Goal: Transaction & Acquisition: Obtain resource

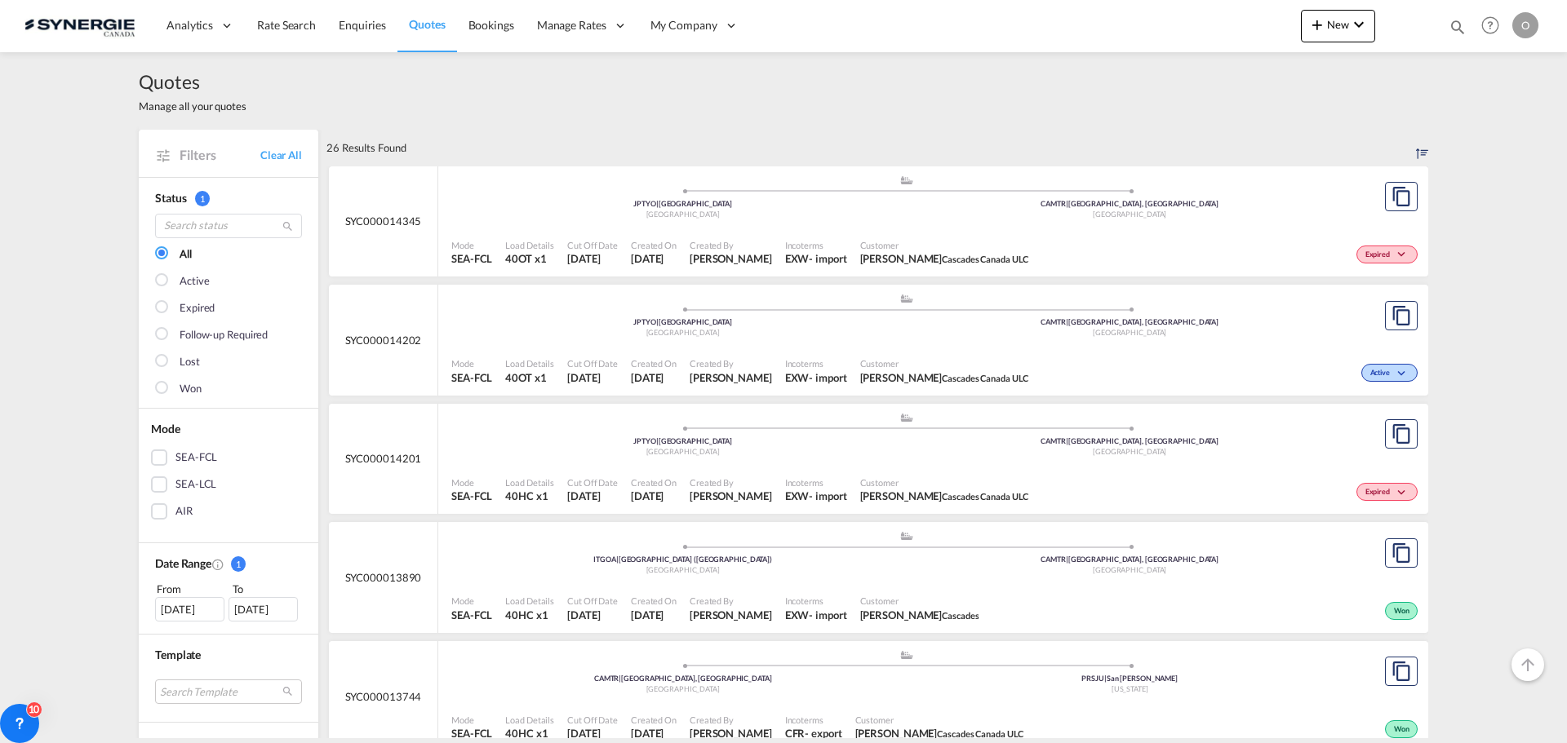
scroll to position [408, 0]
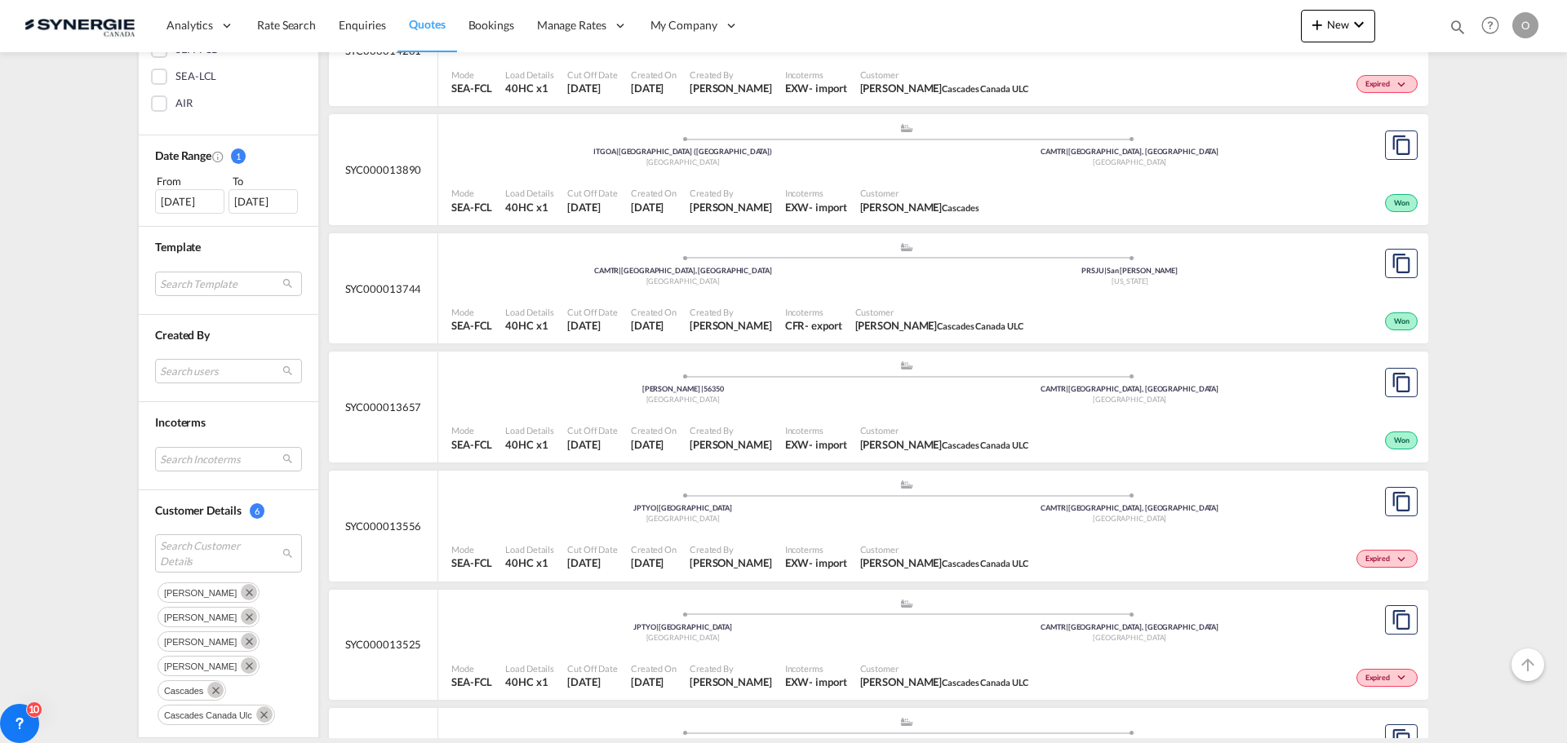
click at [241, 593] on md-icon "Remove" at bounding box center [249, 592] width 16 height 16
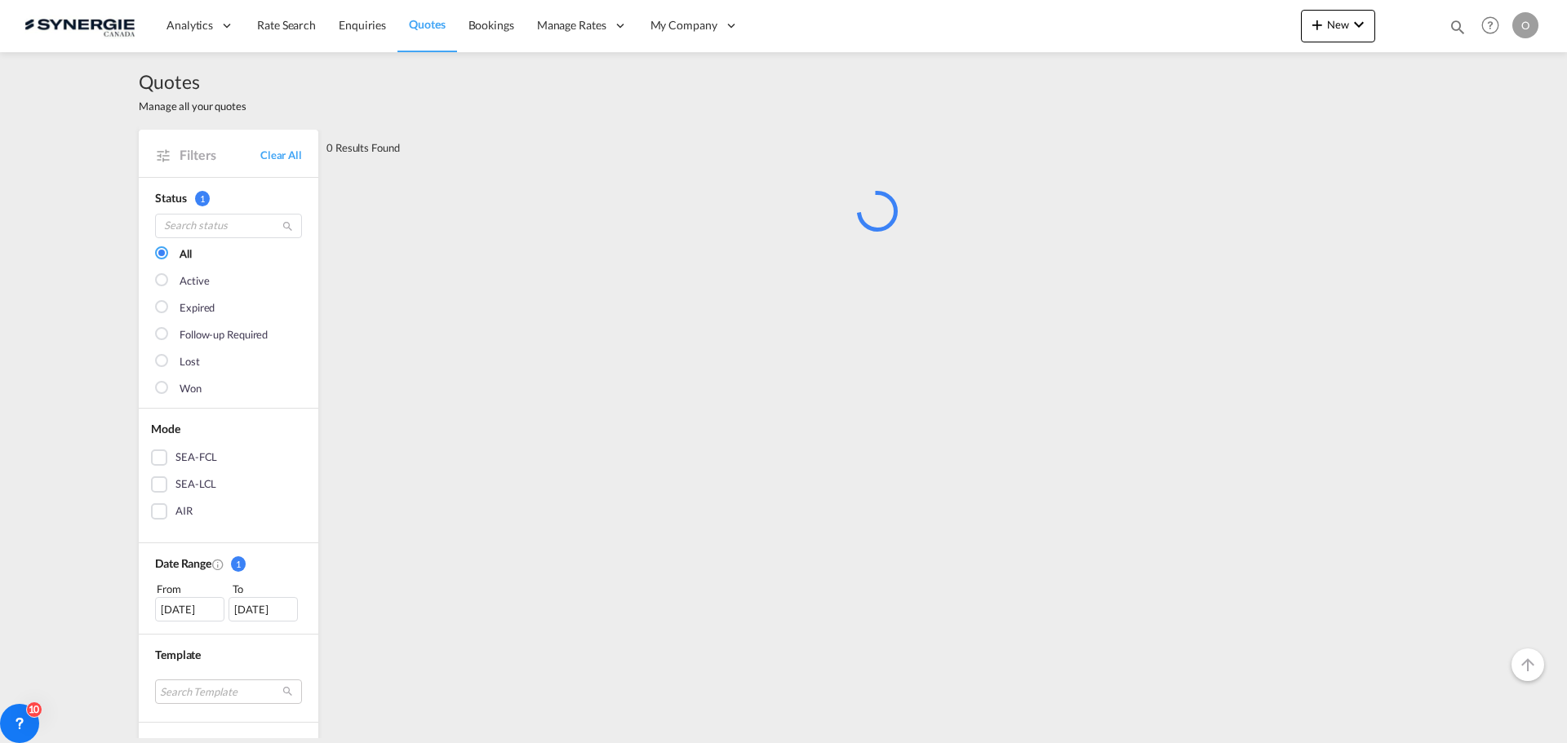
scroll to position [571, 0]
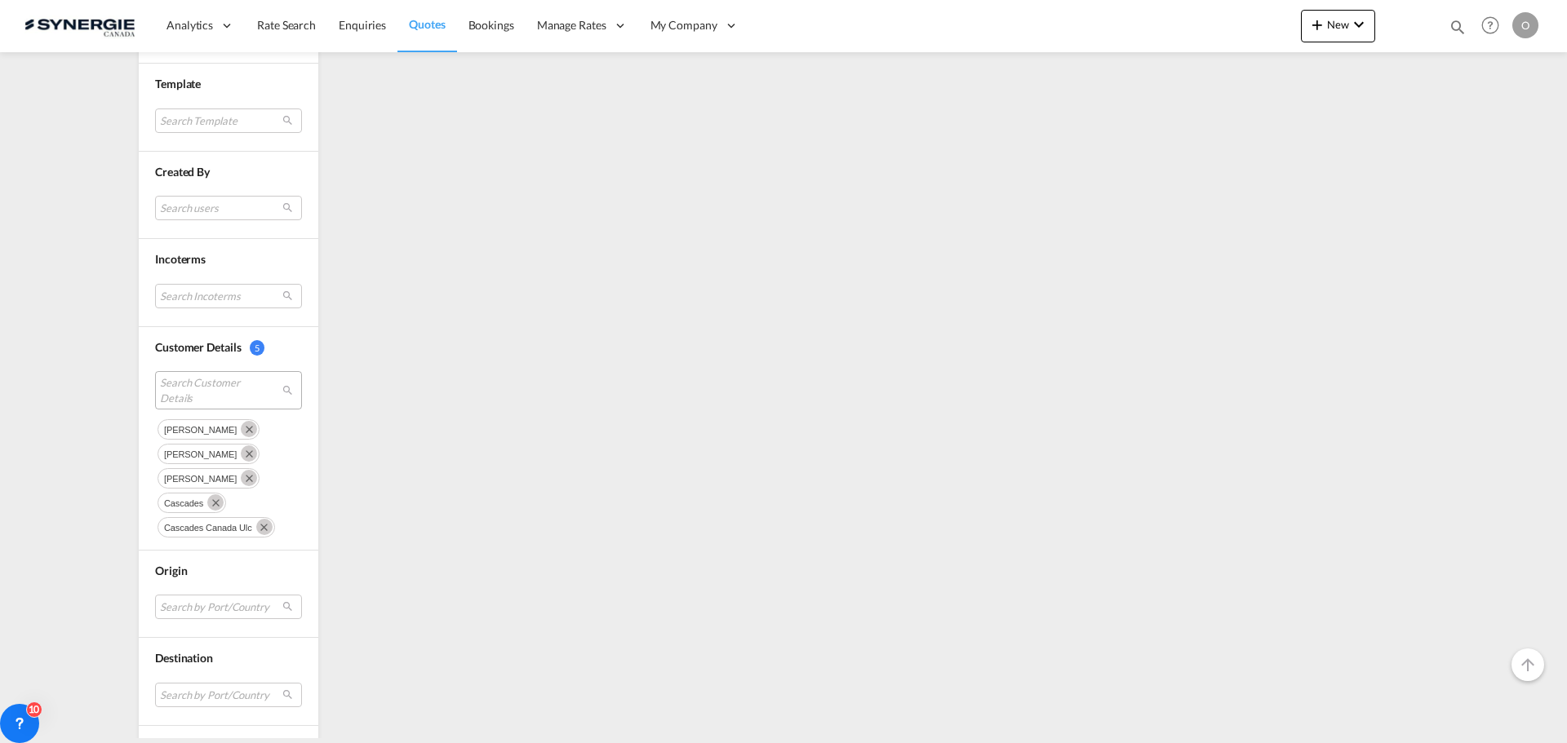
click at [241, 430] on md-icon "Remove" at bounding box center [249, 429] width 16 height 16
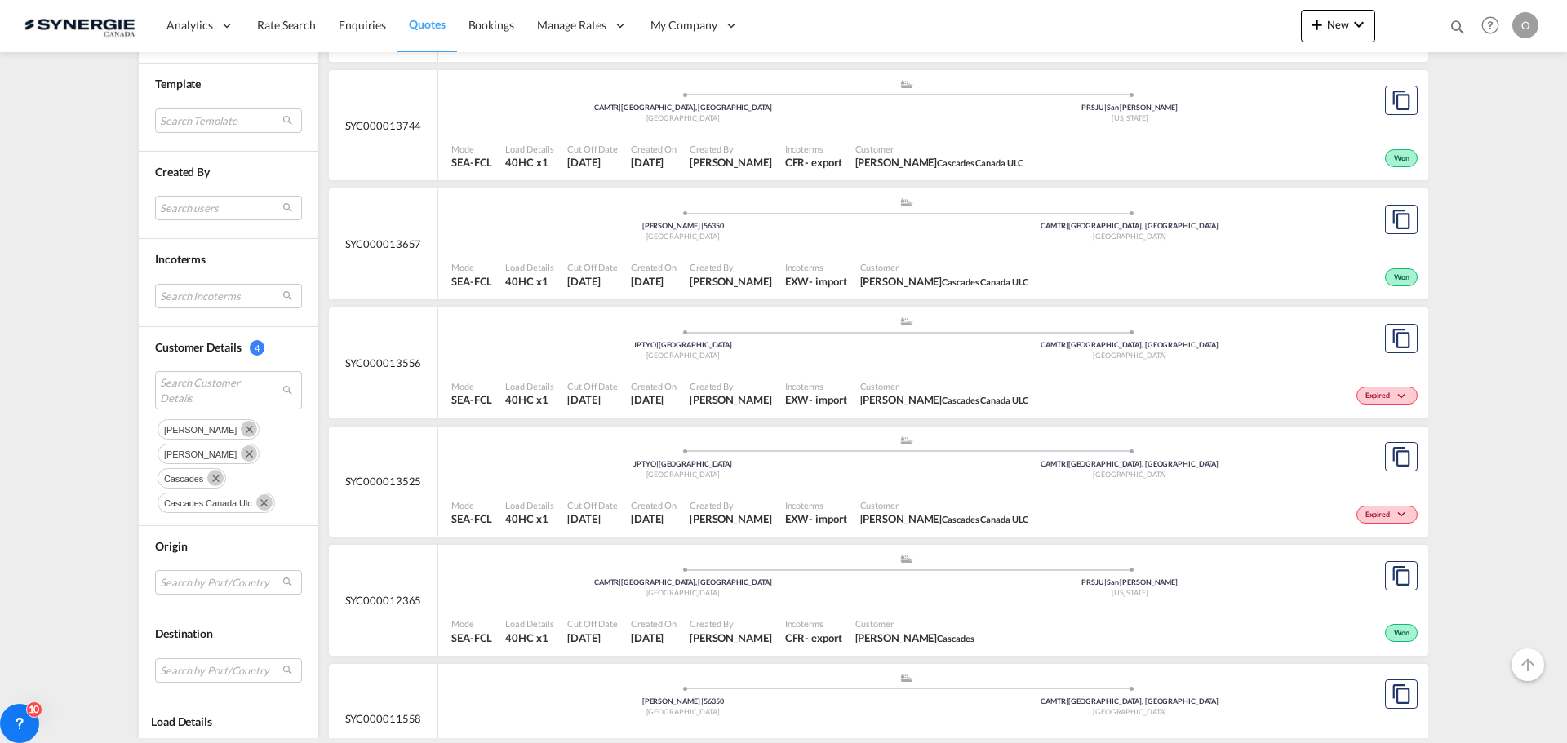
click at [241, 437] on md-icon "Remove" at bounding box center [249, 429] width 16 height 16
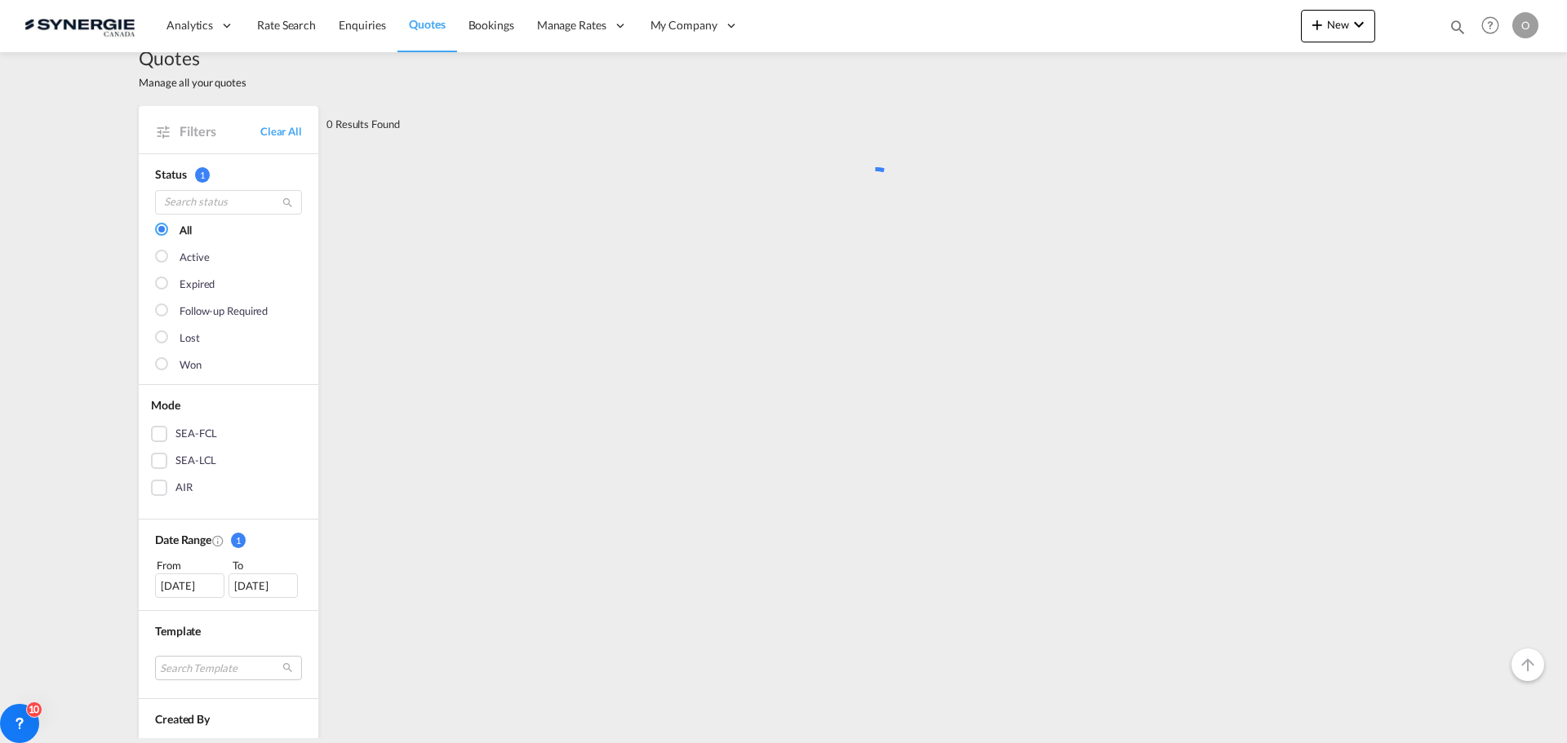
scroll to position [0, 0]
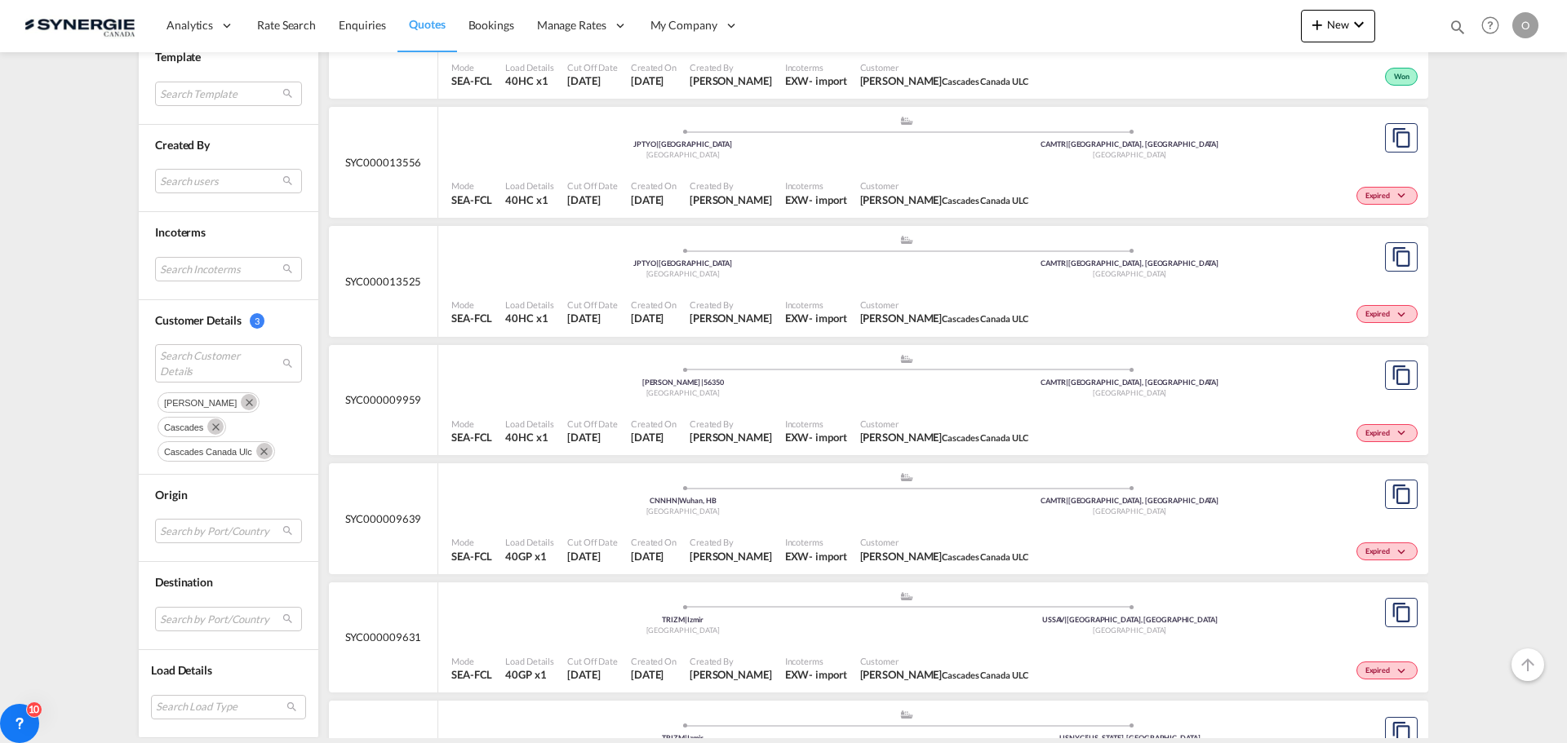
click at [241, 399] on md-icon "Remove" at bounding box center [249, 403] width 16 height 16
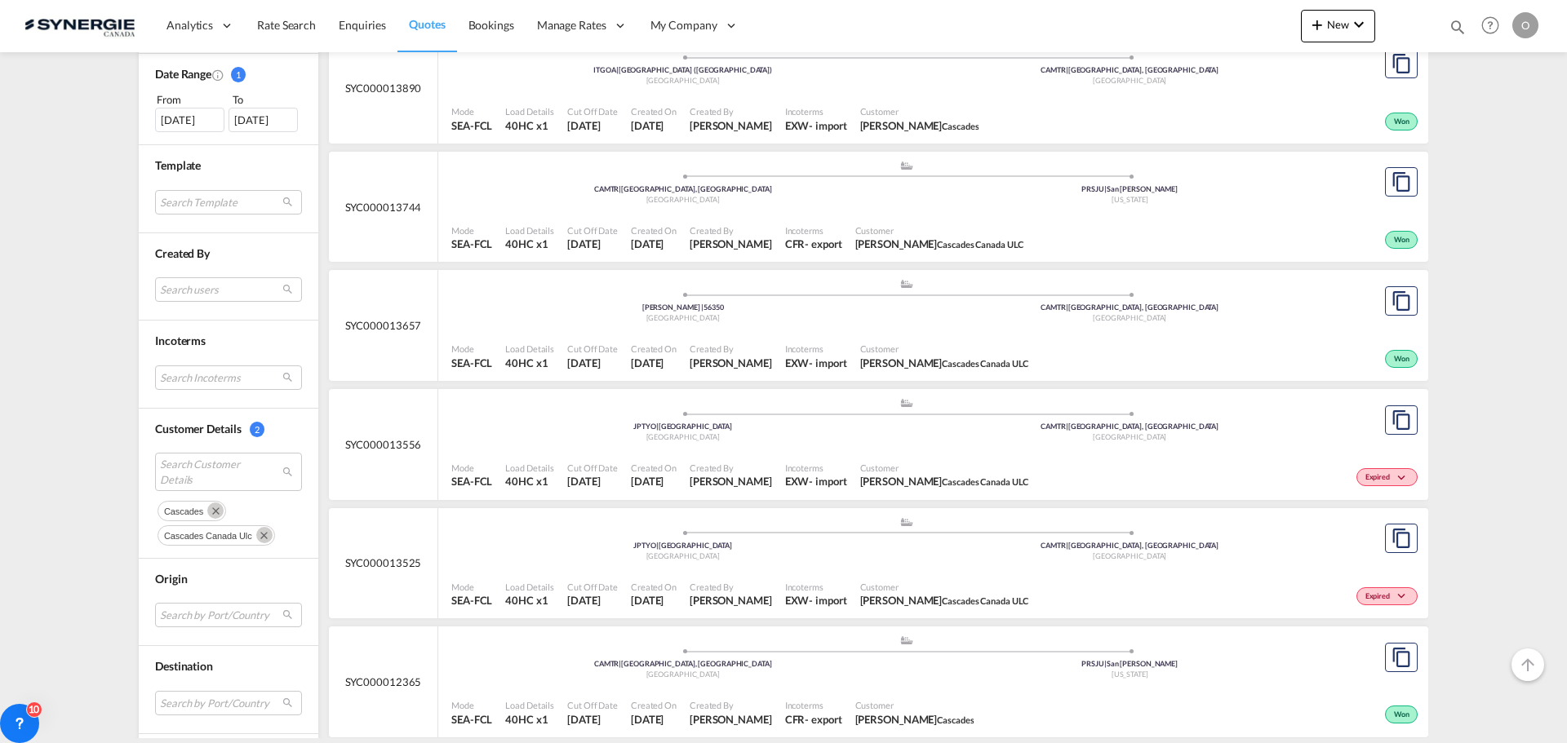
click at [213, 509] on md-icon "Remove" at bounding box center [215, 511] width 16 height 16
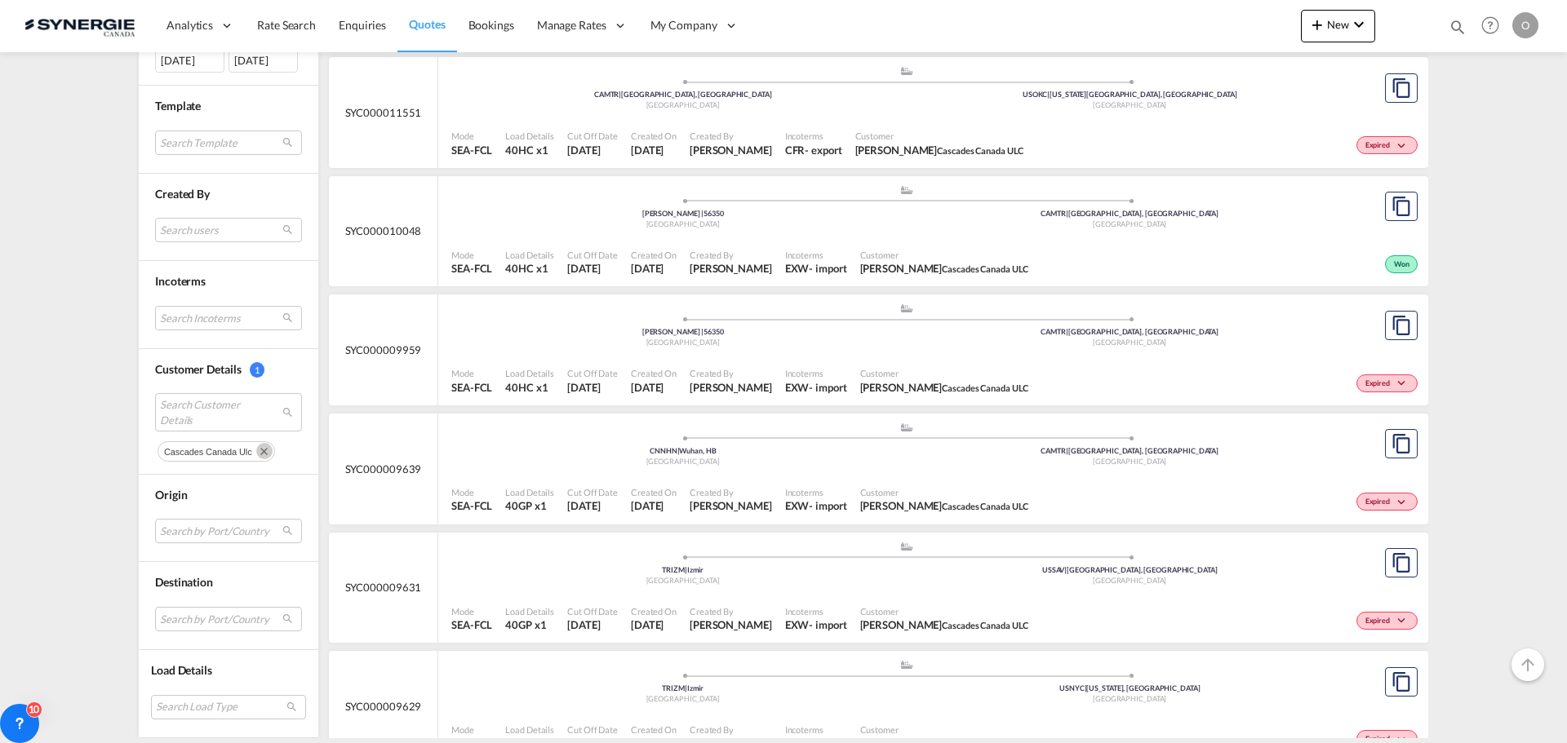
scroll to position [1061, 0]
click at [260, 452] on md-icon "Remove" at bounding box center [264, 452] width 16 height 16
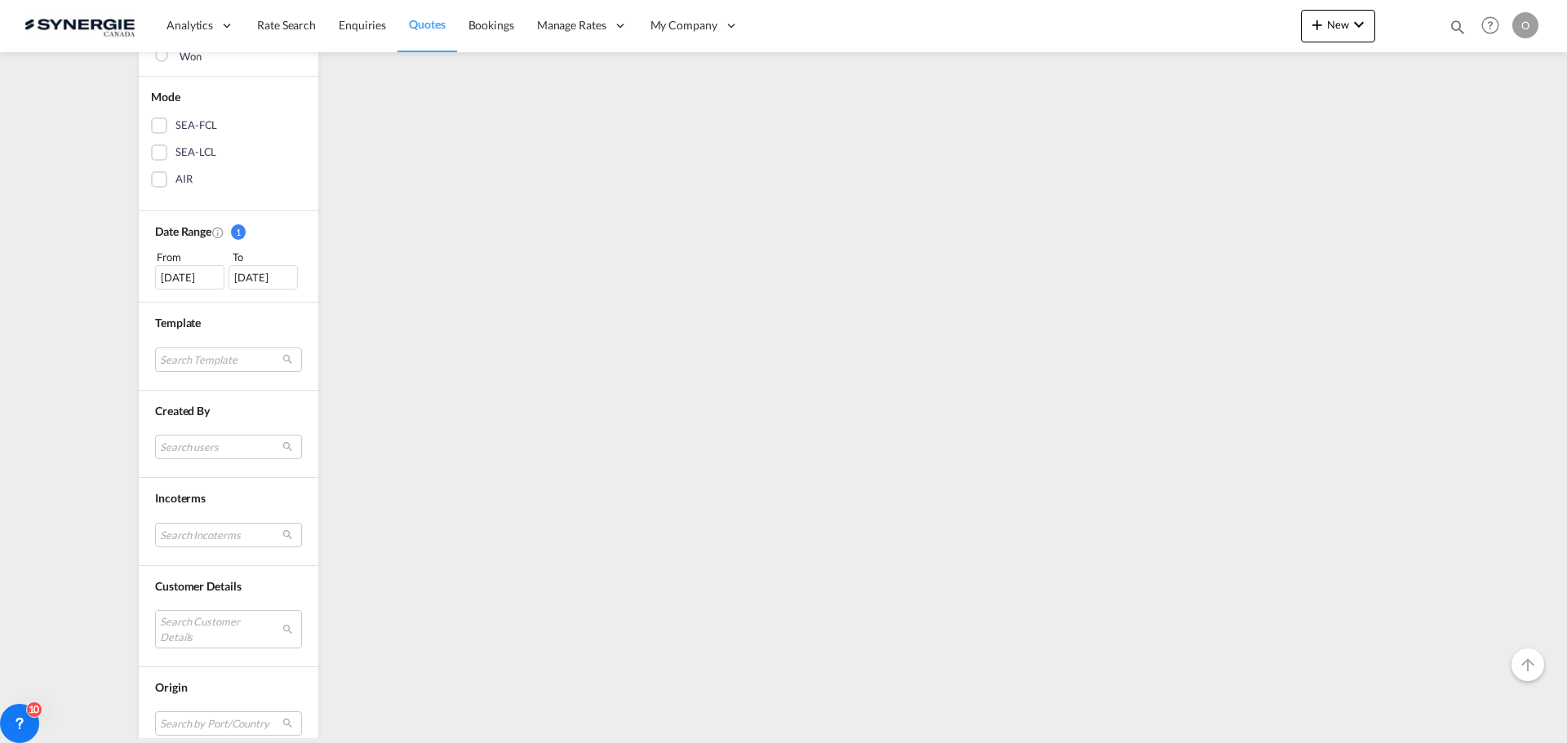
scroll to position [525, 0]
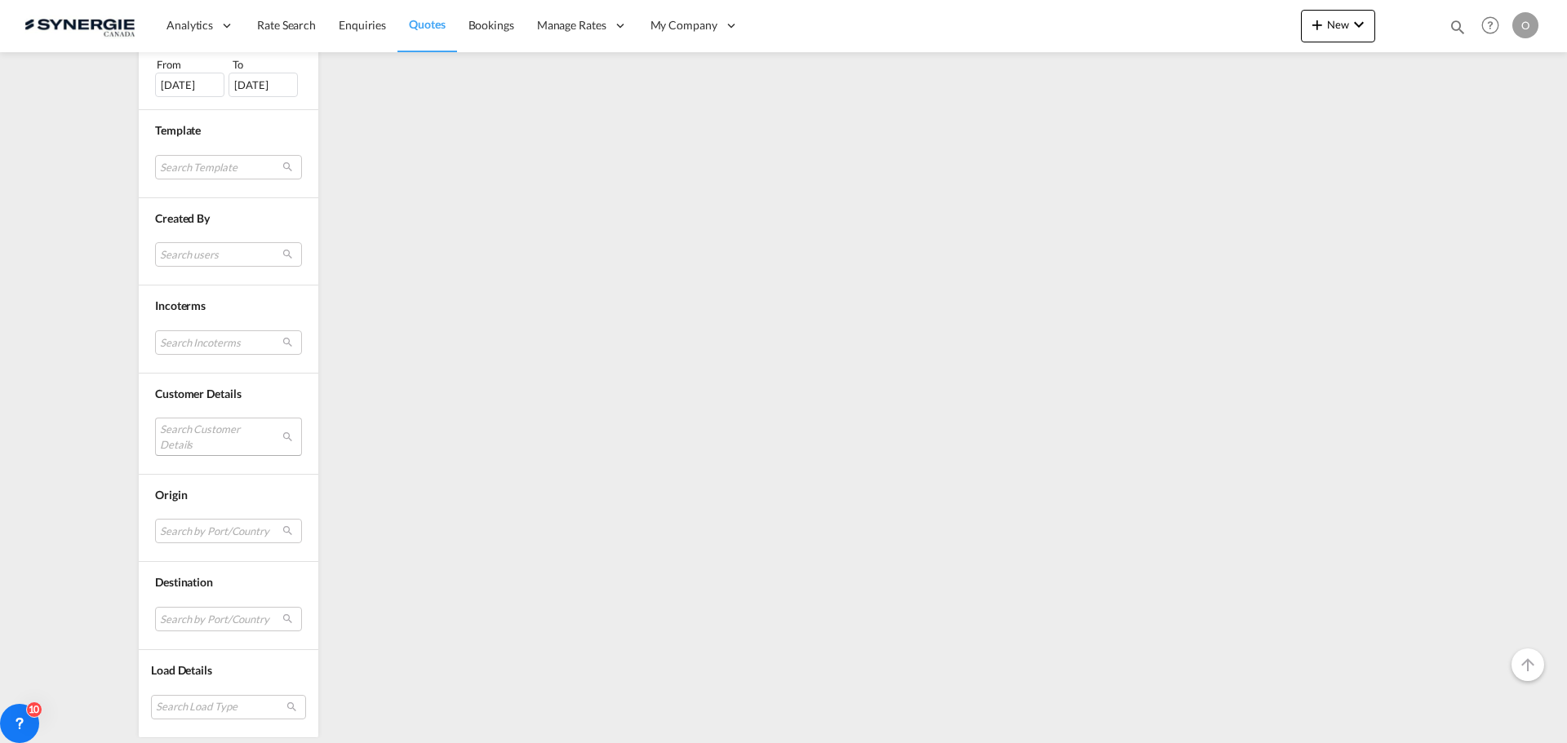
click at [221, 439] on md-select "Search Customer Details" at bounding box center [228, 437] width 147 height 38
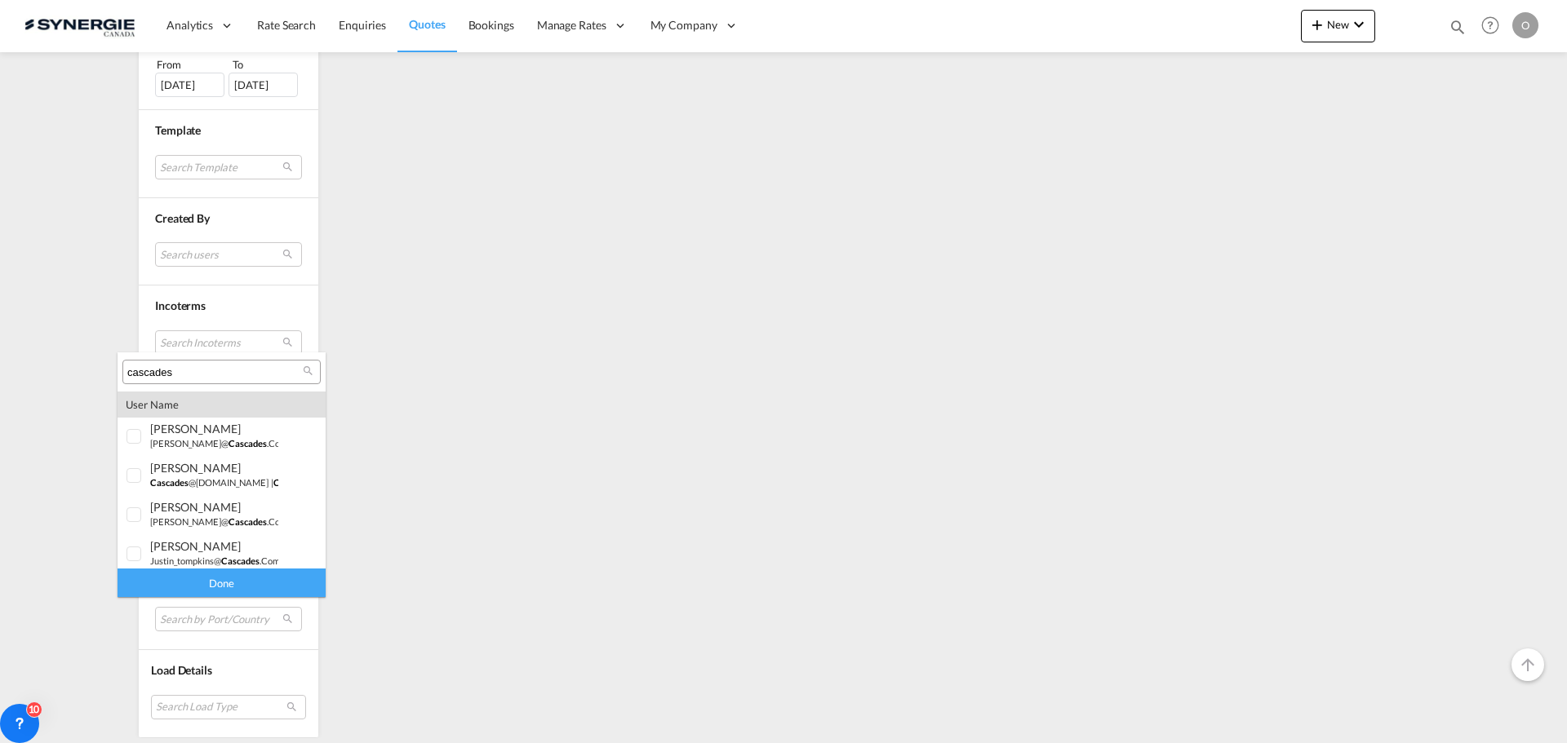
click at [214, 366] on input "cascades" at bounding box center [214, 373] width 175 height 15
drag, startPoint x: 212, startPoint y: 368, endPoint x: 62, endPoint y: 370, distance: 150.1
click at [64, 370] on body "Analytics Reports Dashboard Rate Search Enquiries Quotes Bookings" at bounding box center [783, 371] width 1567 height 743
click at [15, 367] on body "Analytics Reports Dashboard Rate Search Enquiries Quotes Bookings" at bounding box center [783, 371] width 1567 height 743
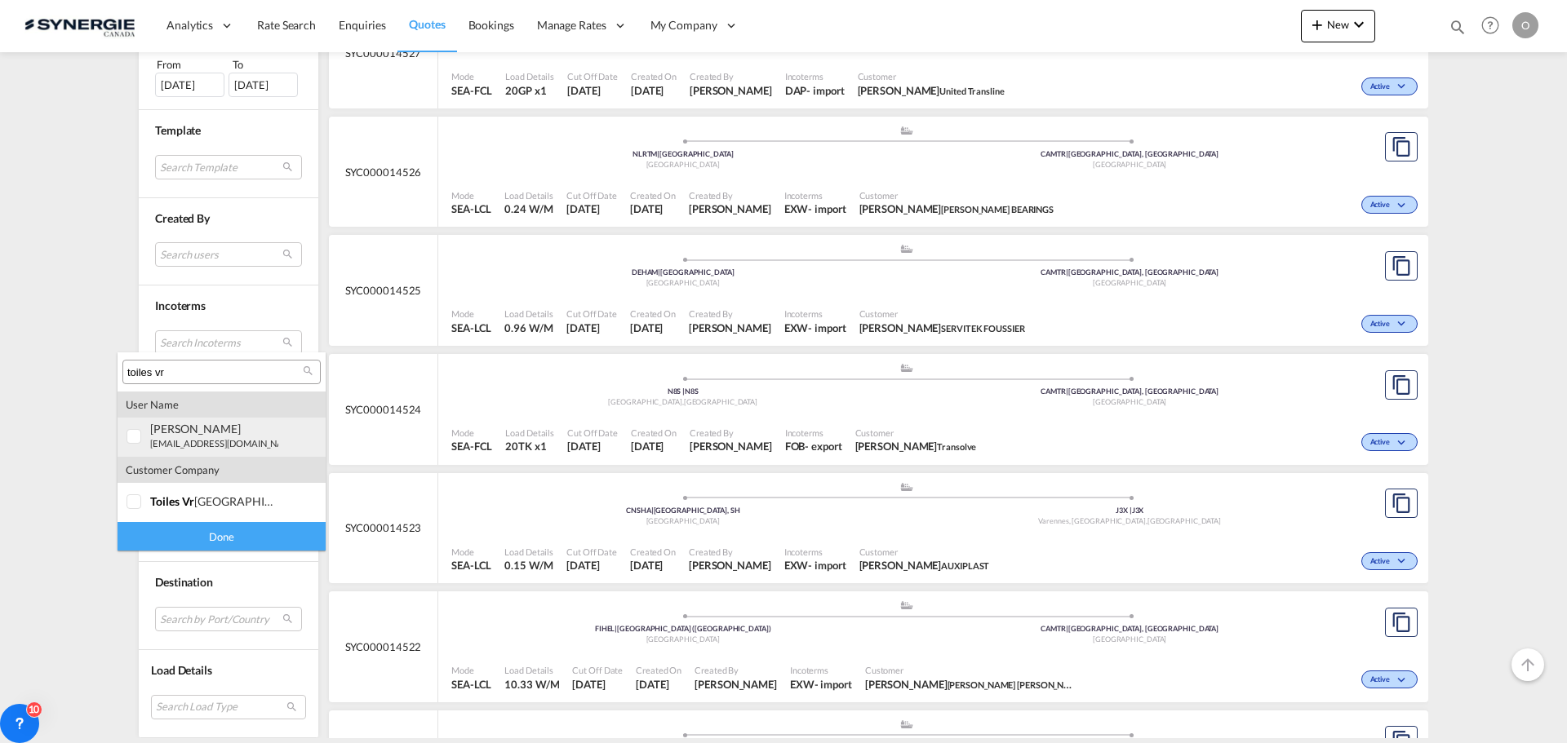
type input "toiles vr"
click at [138, 439] on div at bounding box center [134, 437] width 16 height 16
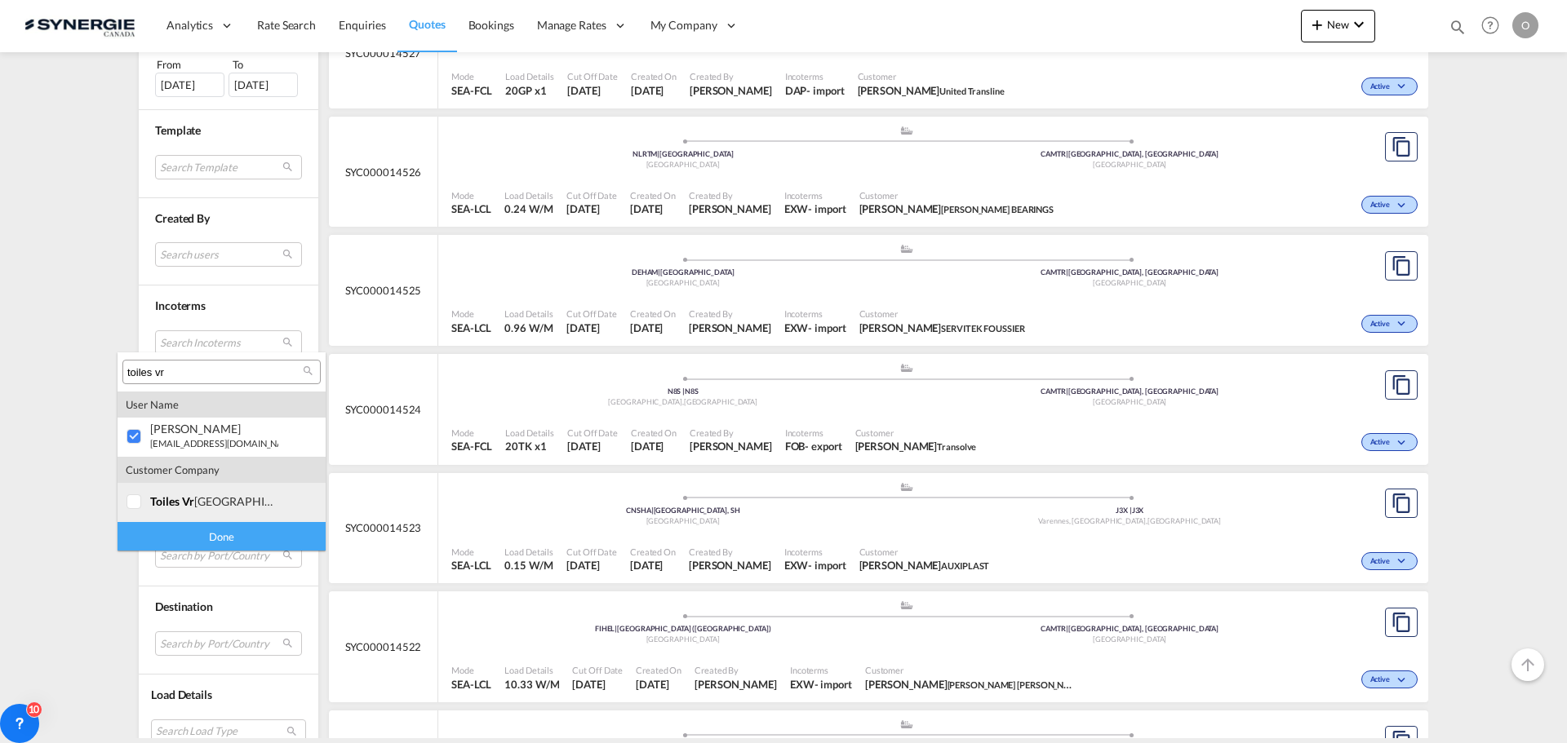
click at [132, 497] on div at bounding box center [134, 502] width 16 height 16
click at [201, 541] on div "Done" at bounding box center [221, 536] width 208 height 29
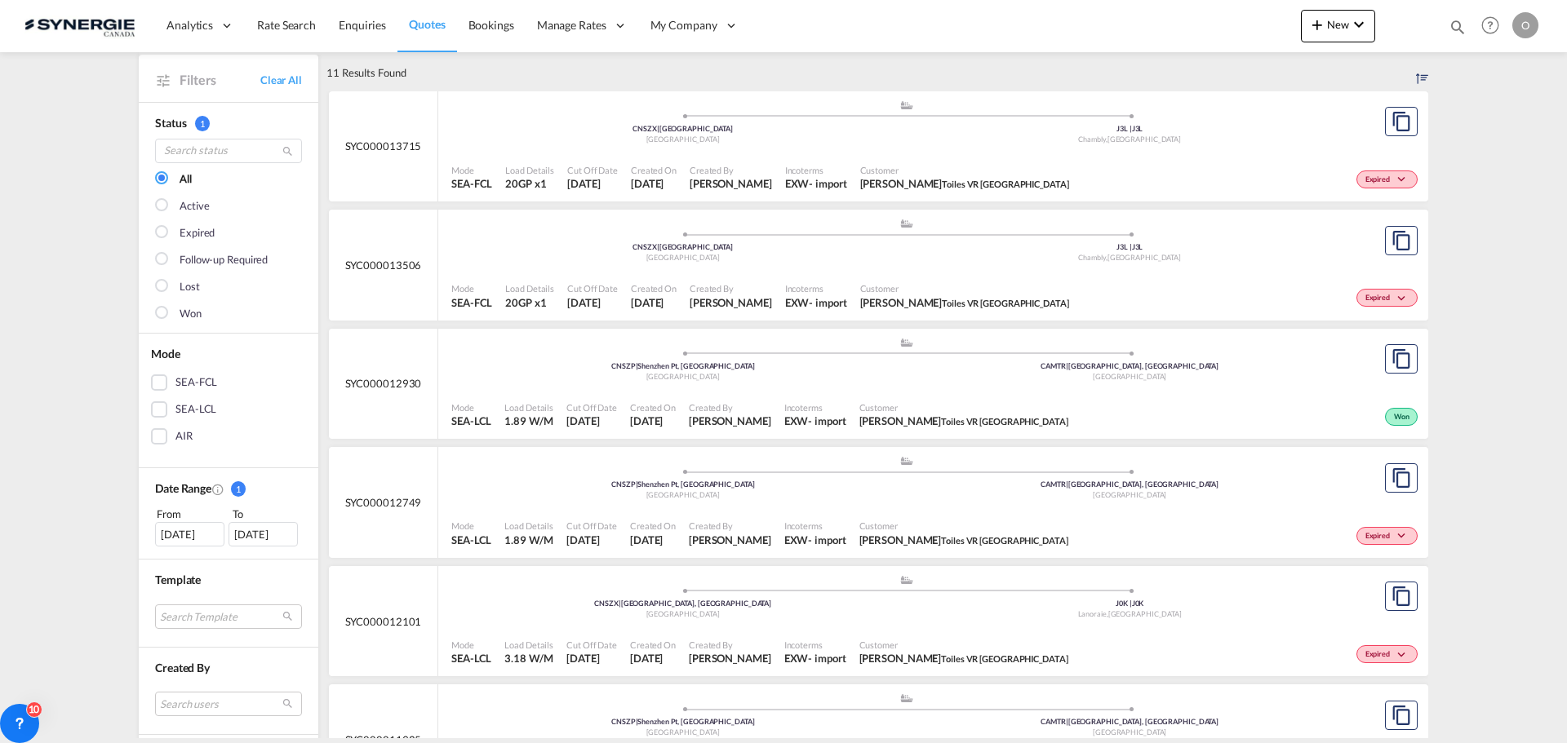
scroll to position [0, 0]
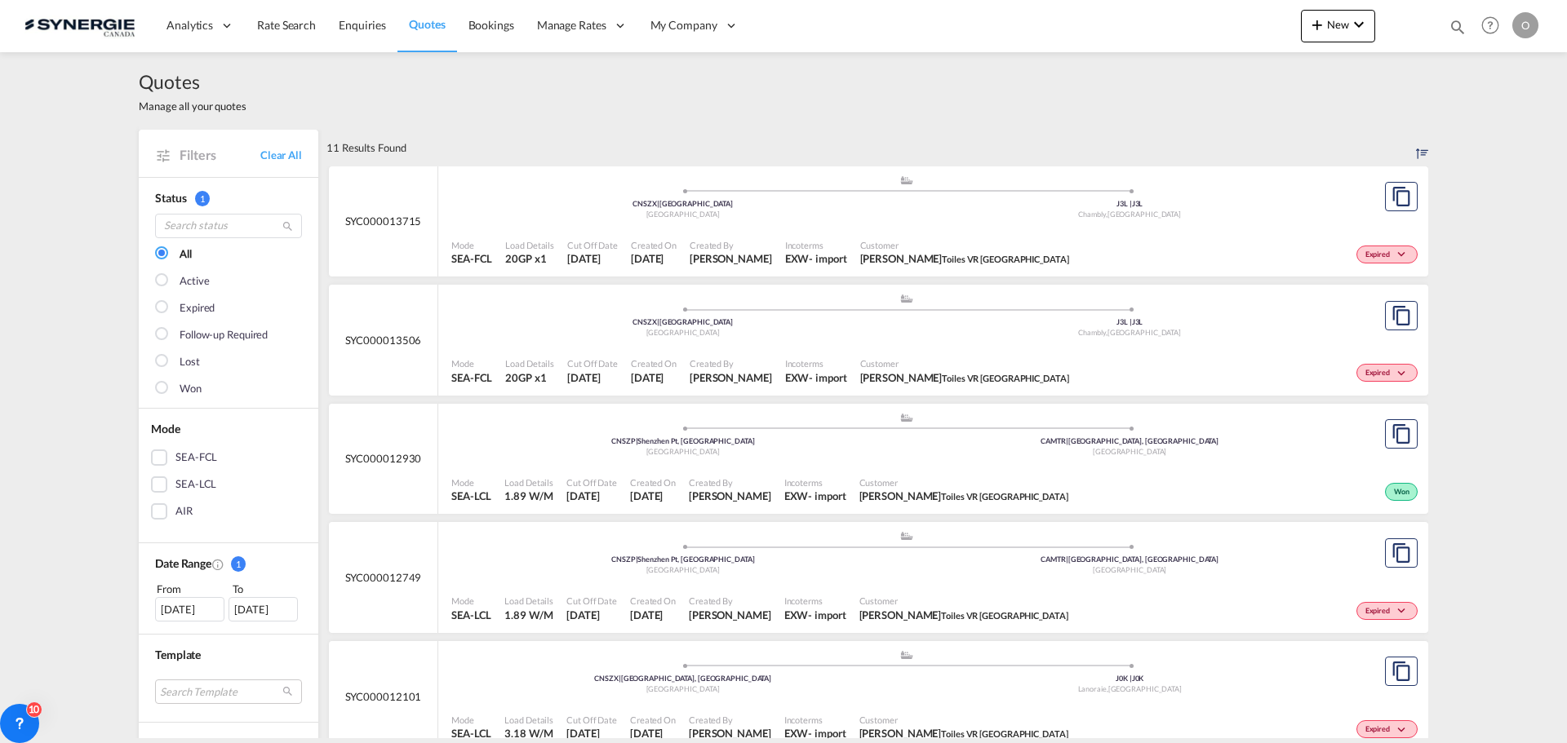
click at [1017, 99] on div "Quotes Manage all your quotes" at bounding box center [783, 91] width 1289 height 78
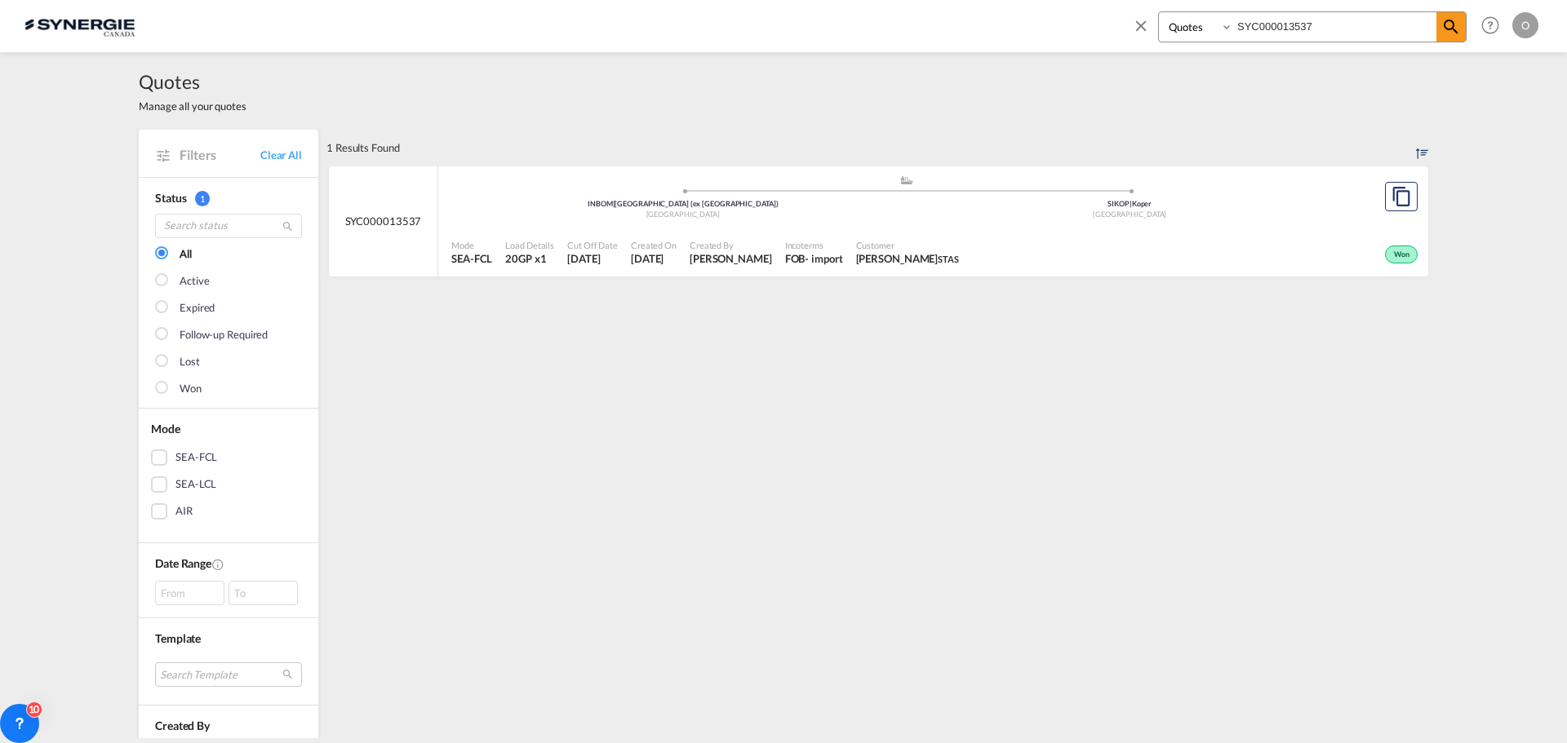
select select "Quotes"
drag, startPoint x: 1330, startPoint y: 32, endPoint x: 882, endPoint y: 14, distance: 448.3
click at [900, 16] on div "Bookings Quotes Enquiries SYC000013537 Help Resources Product Release O My Prof…" at bounding box center [783, 25] width 1518 height 51
paste input "4521"
type input "SYC000014521"
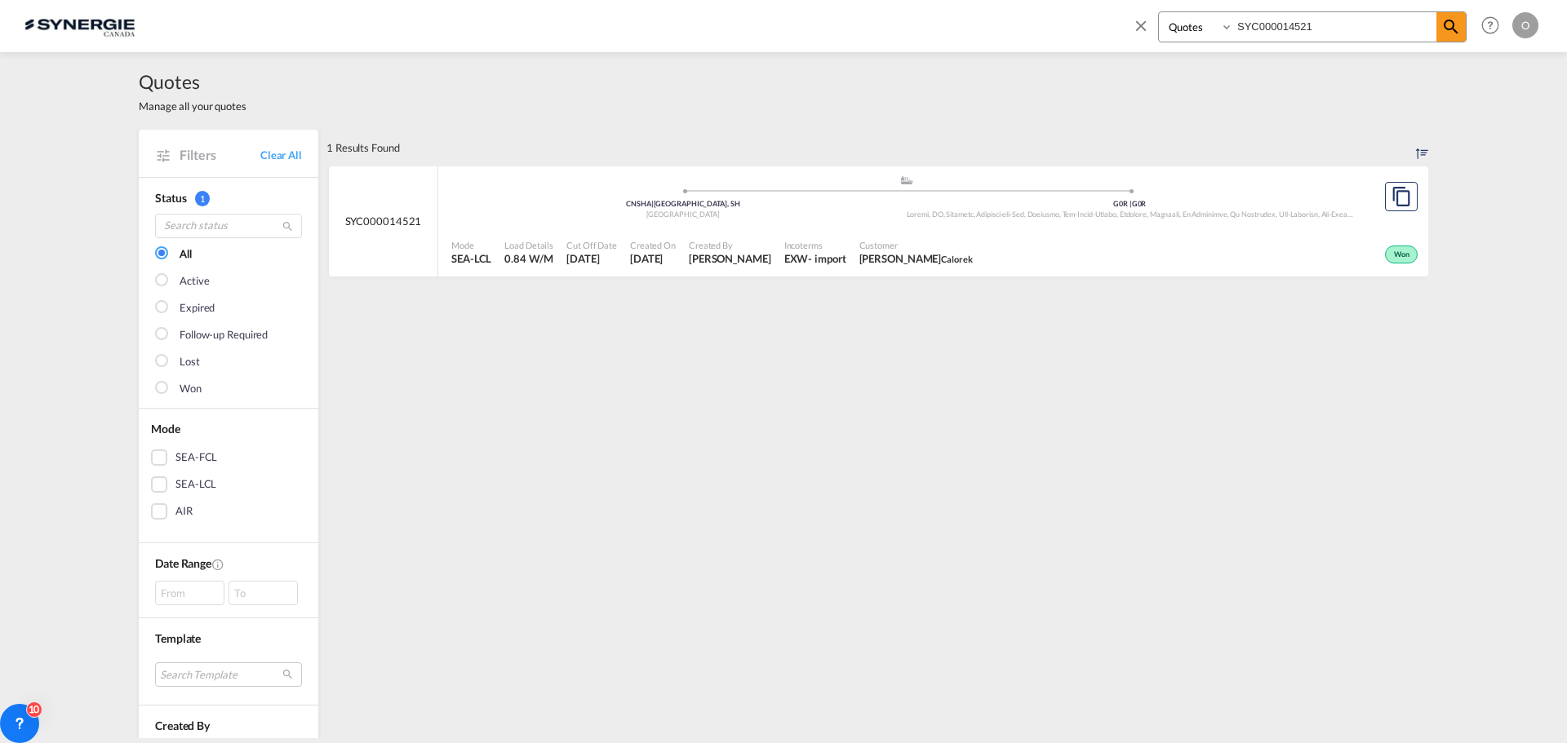
click at [946, 229] on div "Mode SEA-LCL Load Details 0.84 W/M Cut Off Date [DATE] Created On [DATE] Create…" at bounding box center [933, 252] width 990 height 49
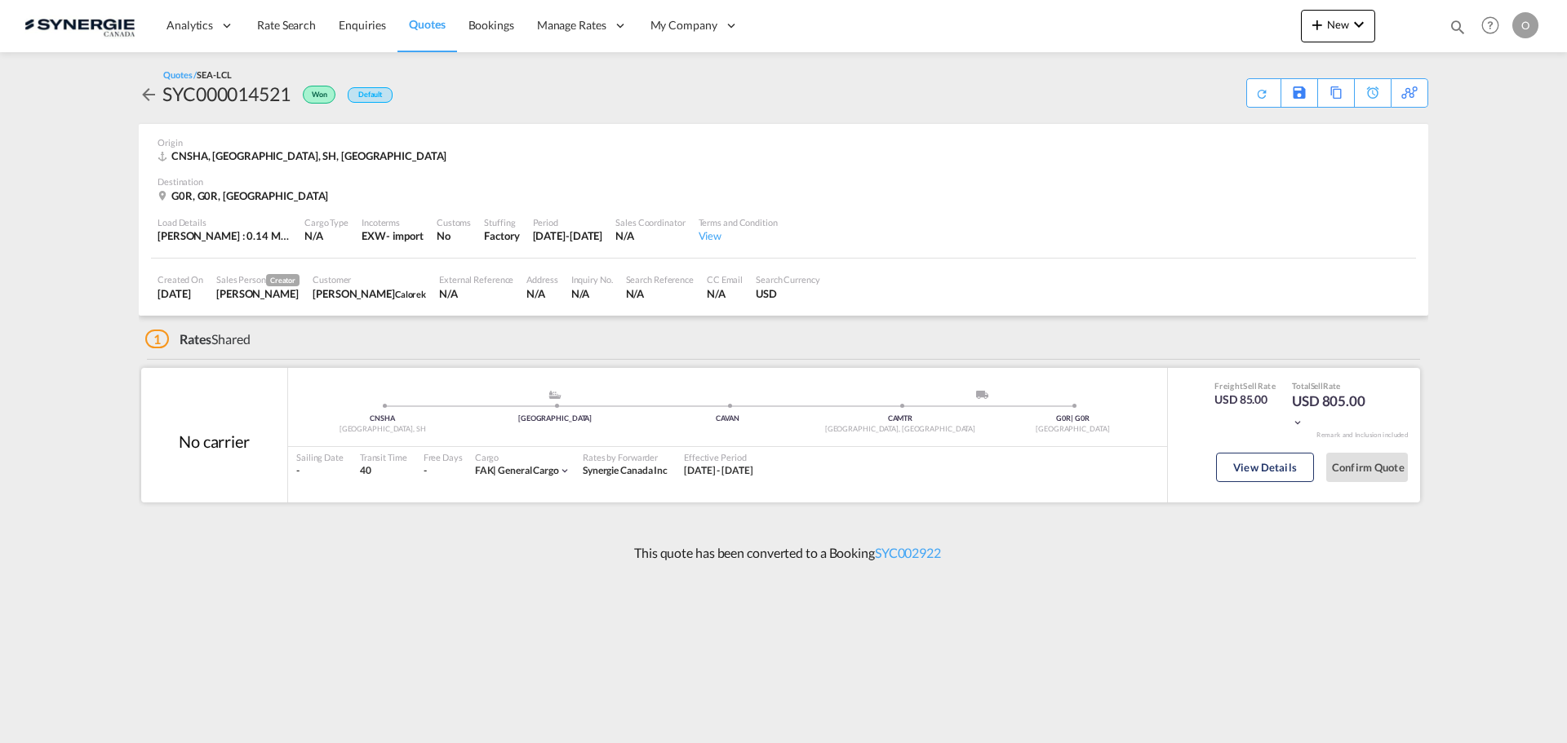
click at [1207, 456] on div "View Details Confirm Quote" at bounding box center [1294, 471] width 252 height 47
click at [1247, 468] on button "View Details" at bounding box center [1265, 467] width 98 height 29
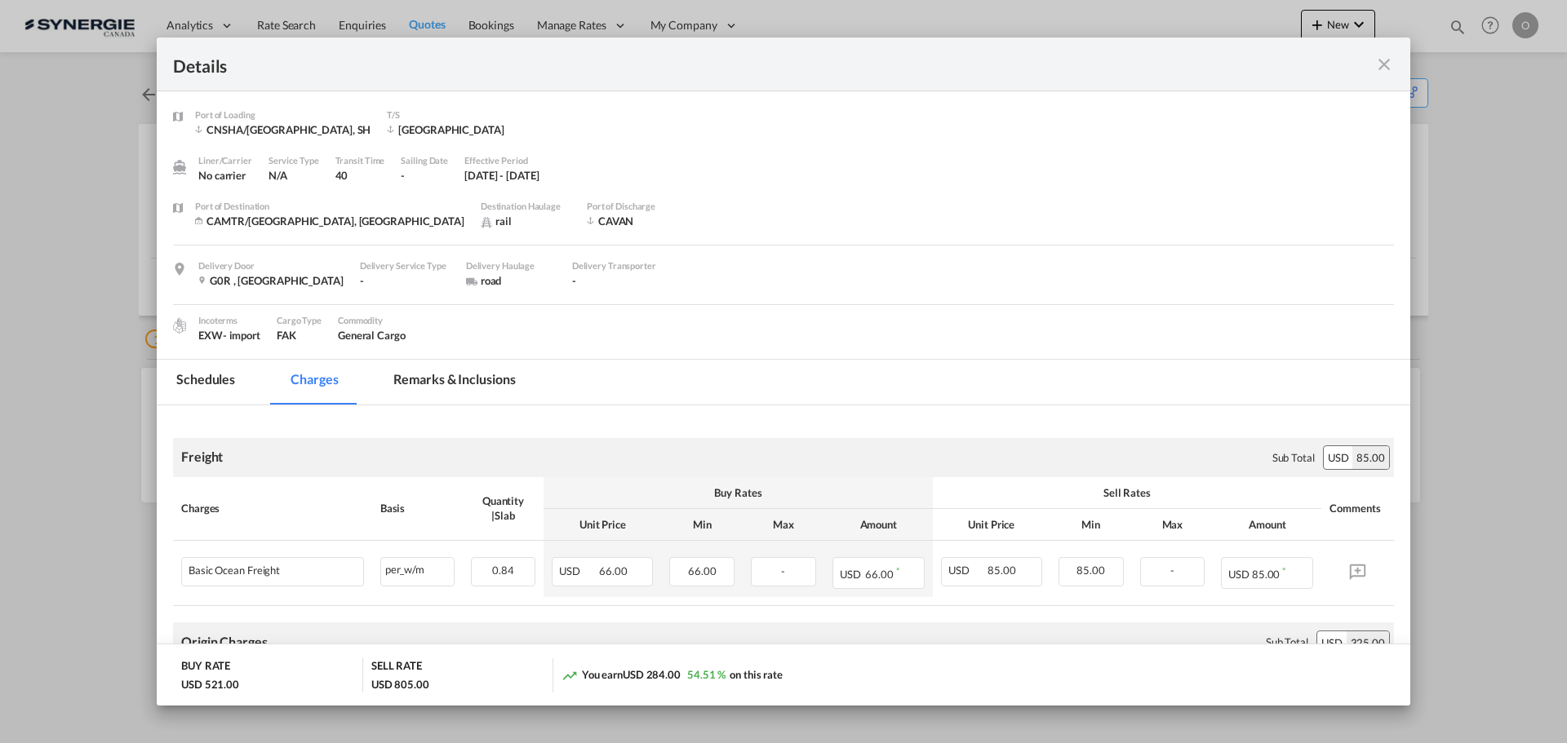
click at [461, 375] on md-tab-item "Remarks & Inclusions" at bounding box center [454, 382] width 161 height 45
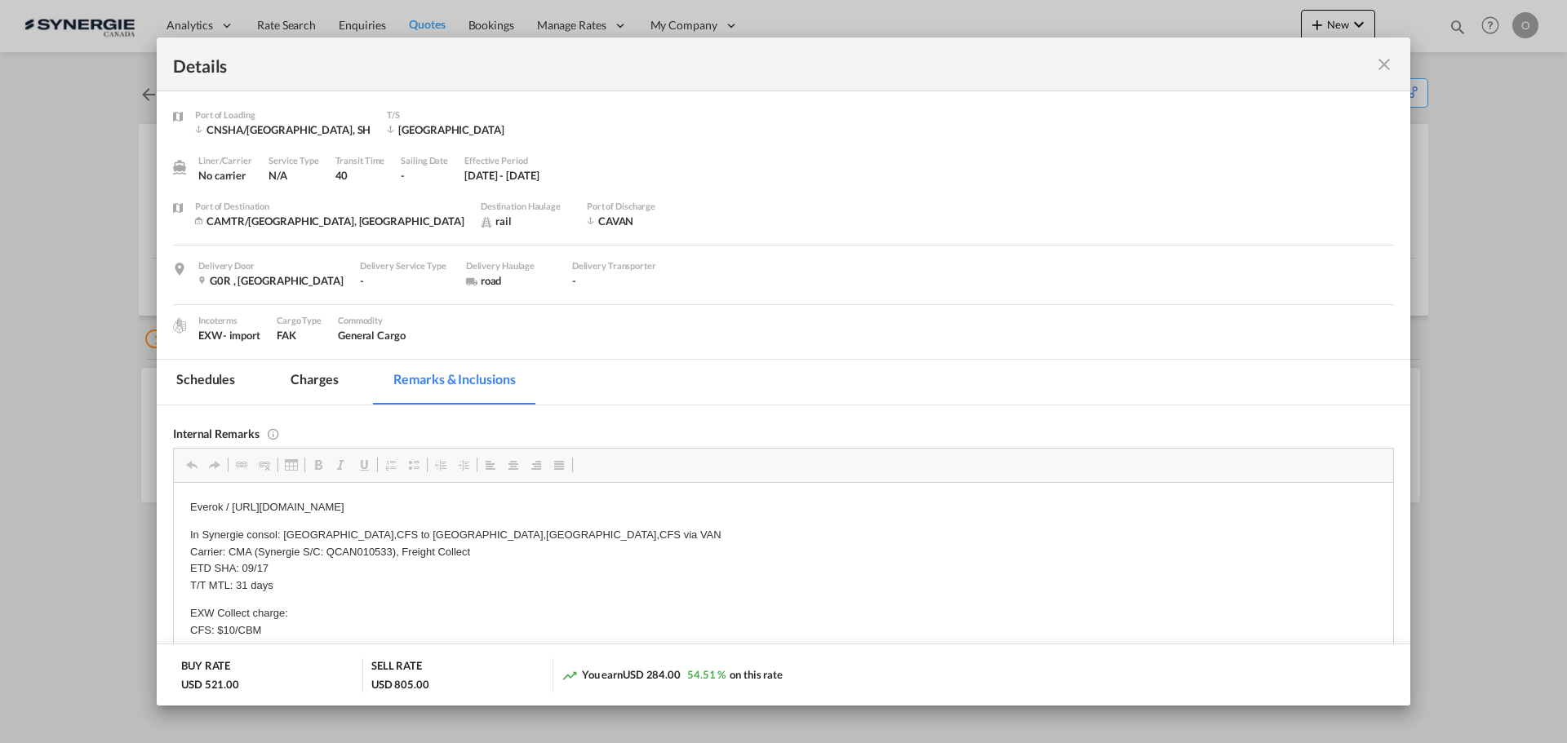
scroll to position [16, 0]
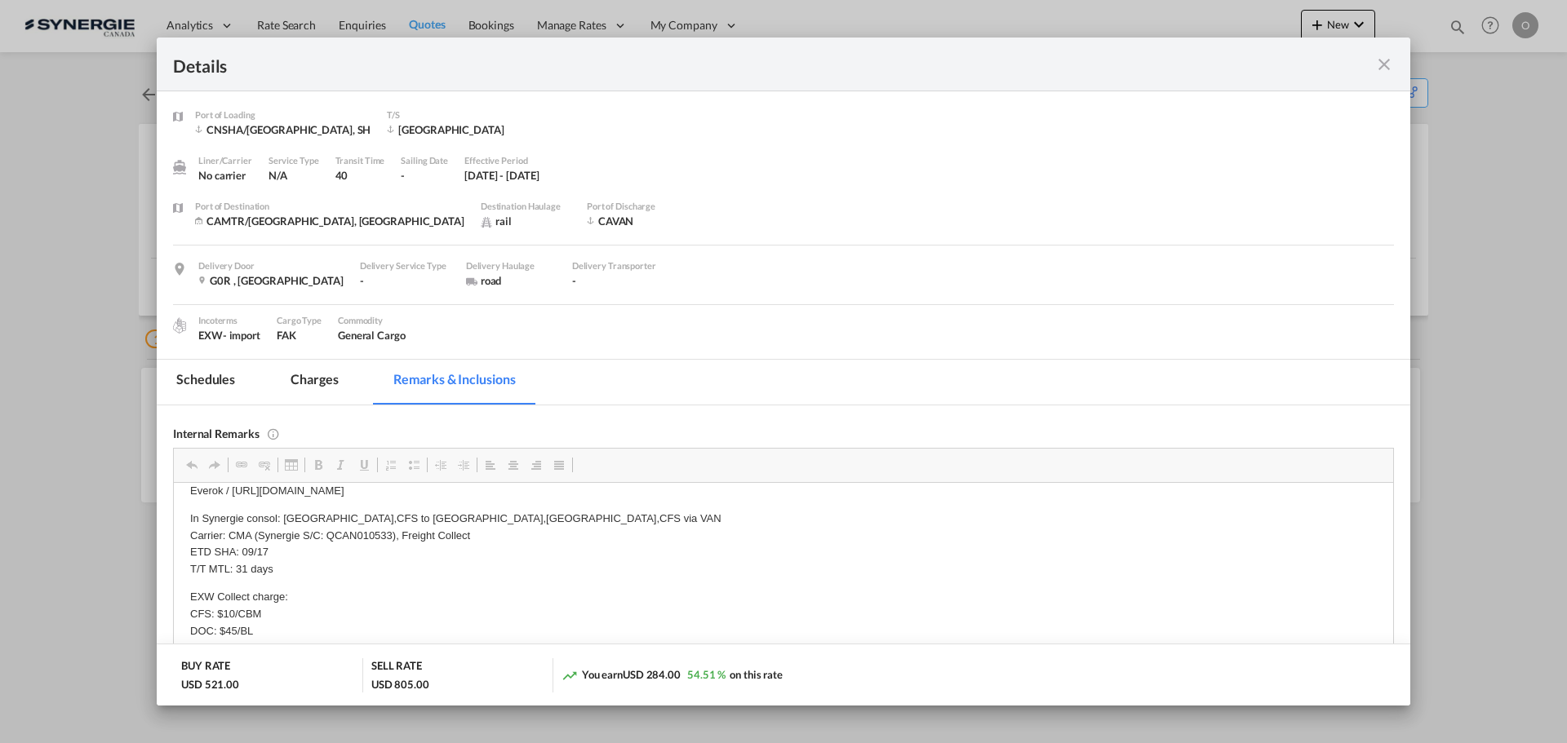
drag, startPoint x: 680, startPoint y: 504, endPoint x: 306, endPoint y: 496, distance: 373.8
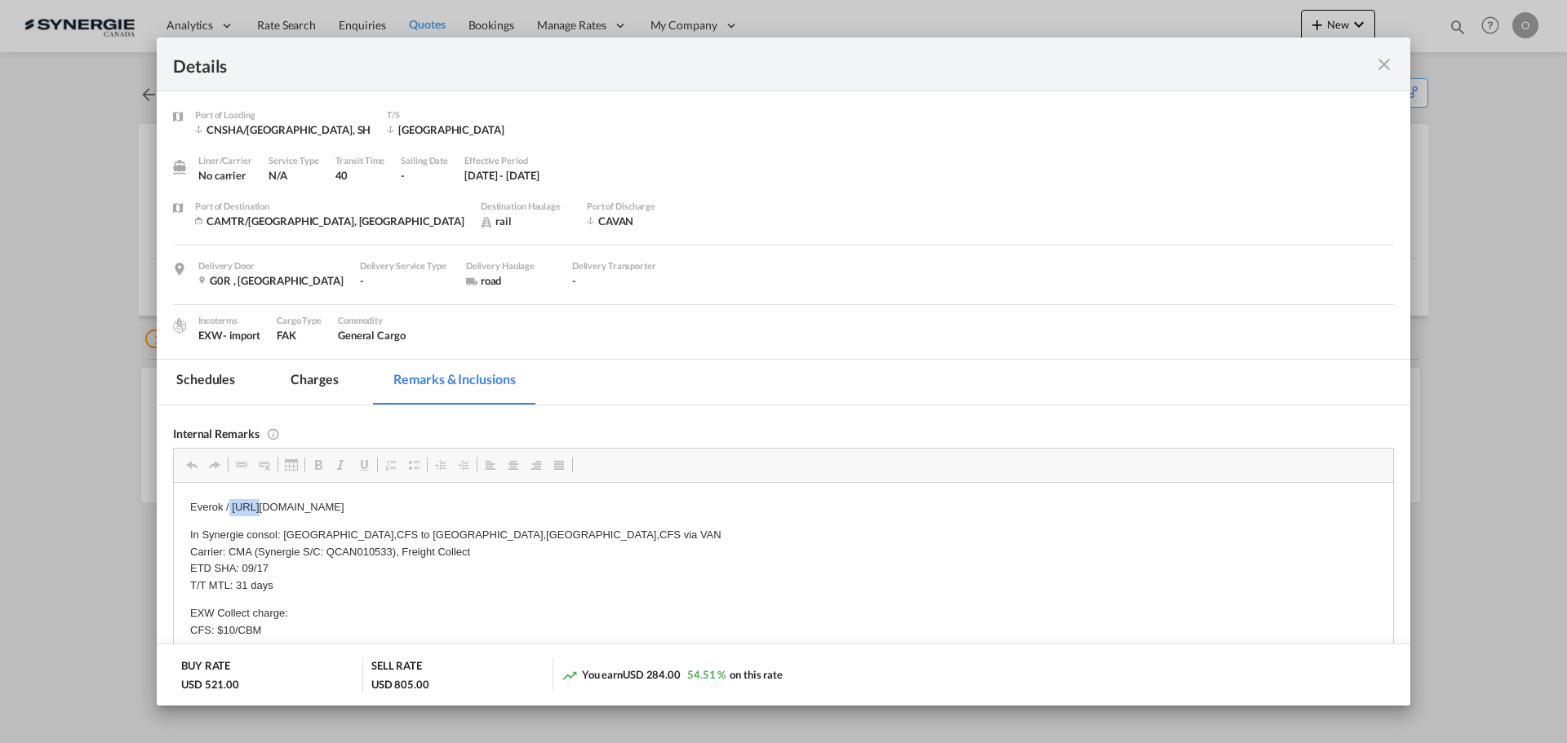
drag, startPoint x: 230, startPoint y: 489, endPoint x: 708, endPoint y: 508, distance: 478.5
click at [708, 508] on p "Everok / https://app.frontapp.com/open/msg_1hfg76of?key=fx2TOKczD2Z8JivI4J9Q85D…" at bounding box center [783, 507] width 1186 height 17
drag, startPoint x: 1389, startPoint y: 64, endPoint x: 1338, endPoint y: 86, distance: 54.9
click at [1389, 64] on md-icon "icon-close fg-AAA8AD m-0 cursor" at bounding box center [1384, 65] width 20 height 20
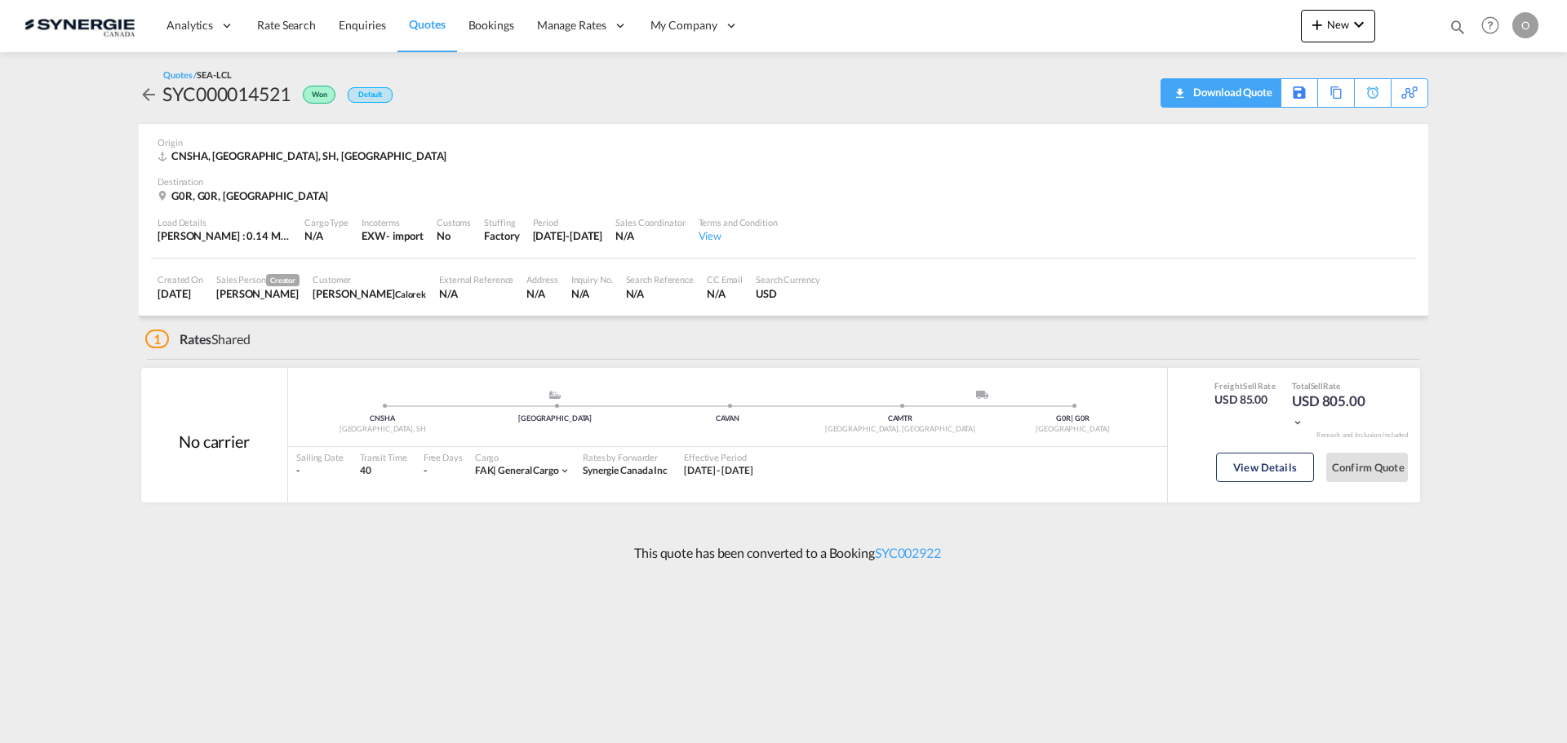
click at [1253, 89] on div "Download Quote" at bounding box center [1230, 92] width 83 height 26
